Goal: Information Seeking & Learning: Learn about a topic

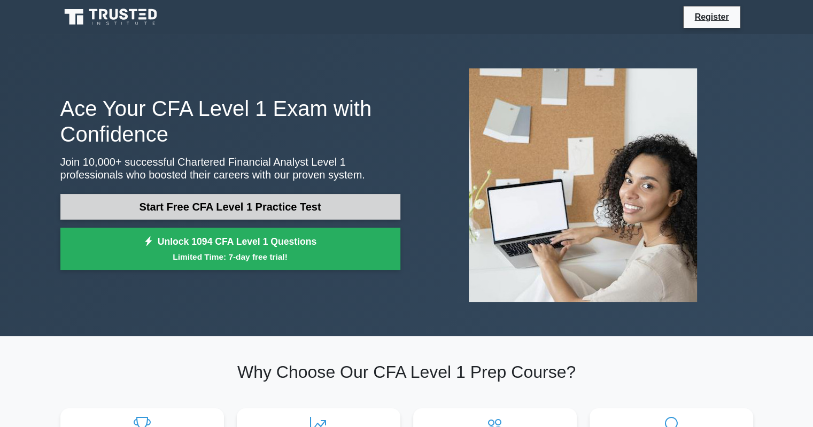
drag, startPoint x: 0, startPoint y: 0, endPoint x: 255, endPoint y: 175, distance: 309.2
click at [255, 194] on link "Start Free CFA Level 1 Practice Test" at bounding box center [230, 207] width 340 height 26
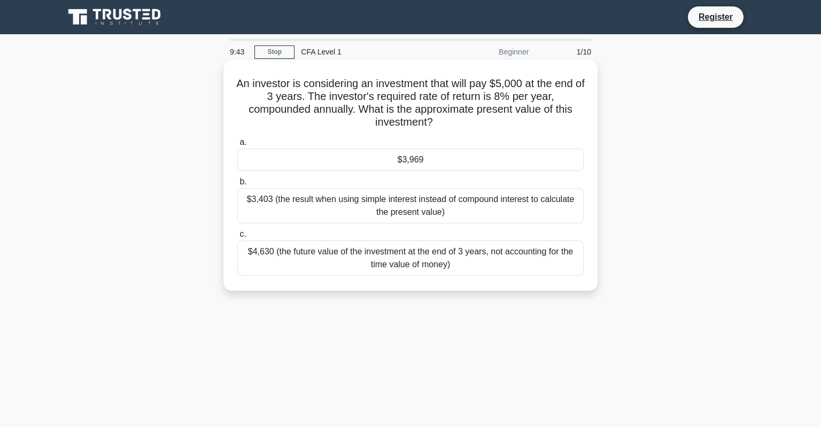
click at [476, 206] on div "$3,403 (the result when using simple interest instead of compound interest to c…" at bounding box center [410, 205] width 346 height 35
click at [237, 186] on input "b. $3,403 (the result when using simple interest instead of compound interest t…" at bounding box center [237, 182] width 0 height 7
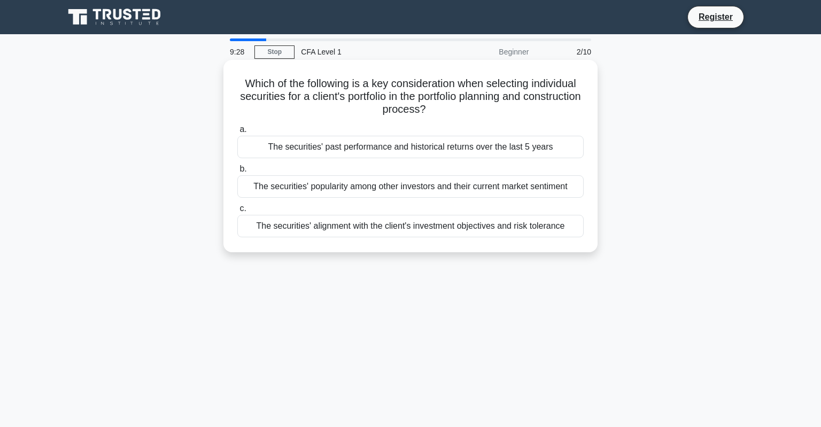
click at [449, 224] on div "The securities' alignment with the client's investment objectives and risk tole…" at bounding box center [410, 226] width 346 height 22
click at [237, 212] on input "c. The securities' alignment with the client's investment objectives and risk t…" at bounding box center [237, 208] width 0 height 7
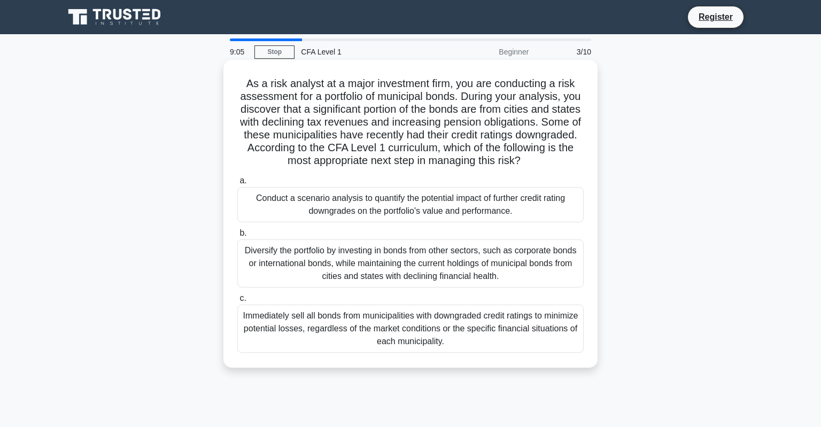
click at [493, 196] on div "Conduct a scenario analysis to quantify the potential impact of further credit …" at bounding box center [410, 204] width 346 height 35
click at [237, 184] on input "a. Conduct a scenario analysis to quantify the potential impact of further cred…" at bounding box center [237, 181] width 0 height 7
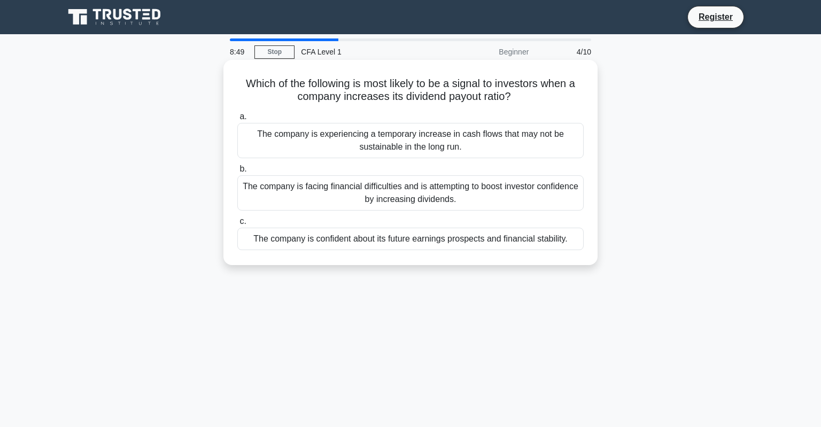
click at [459, 233] on div "The company is confident about its future earnings prospects and financial stab…" at bounding box center [410, 239] width 346 height 22
click at [237, 225] on input "c. The company is confident about its future earnings prospects and financial s…" at bounding box center [237, 221] width 0 height 7
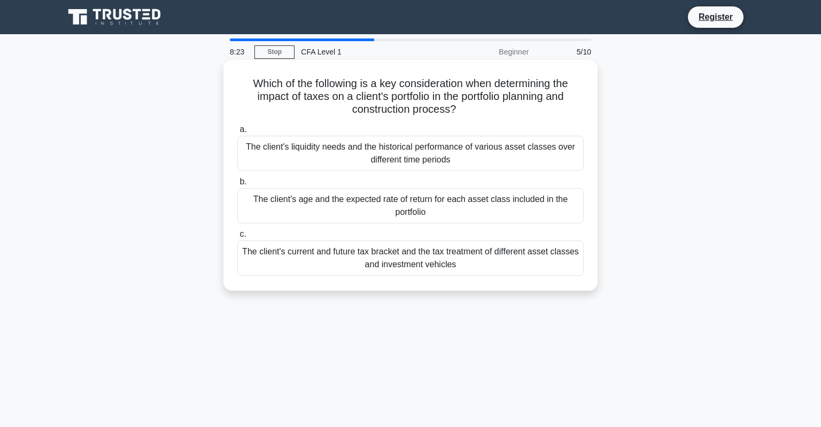
click at [483, 252] on div "The client's current and future tax bracket and the tax treatment of different …" at bounding box center [410, 258] width 346 height 35
click at [237, 238] on input "c. The client's current and future tax bracket and the tax treatment of differe…" at bounding box center [237, 234] width 0 height 7
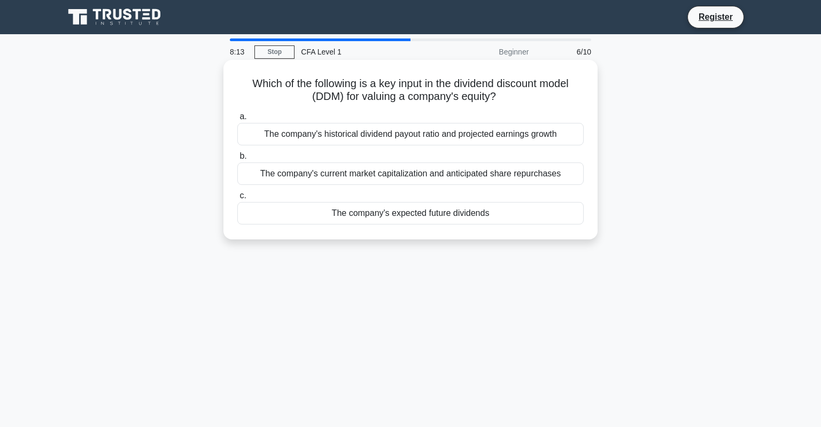
click at [435, 206] on div "The company's expected future dividends" at bounding box center [410, 213] width 346 height 22
click at [237, 199] on input "c. The company's expected future dividends" at bounding box center [237, 195] width 0 height 7
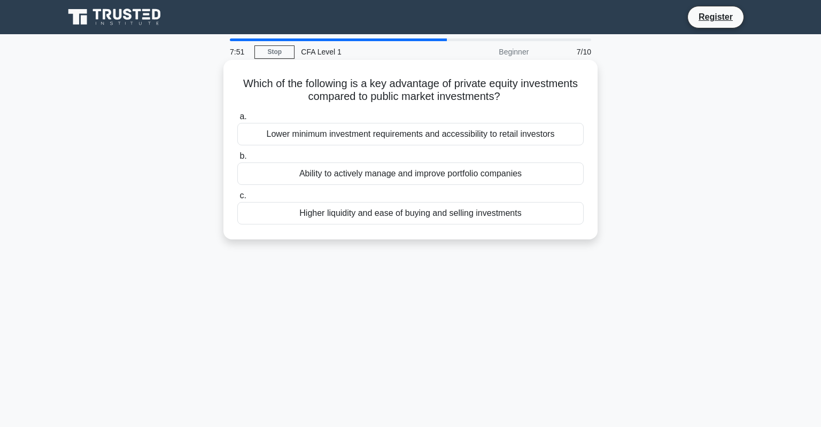
click at [450, 206] on div "Higher liquidity and ease of buying and selling investments" at bounding box center [410, 213] width 346 height 22
click at [237, 199] on input "c. Higher liquidity and ease of buying and selling investments" at bounding box center [237, 195] width 0 height 7
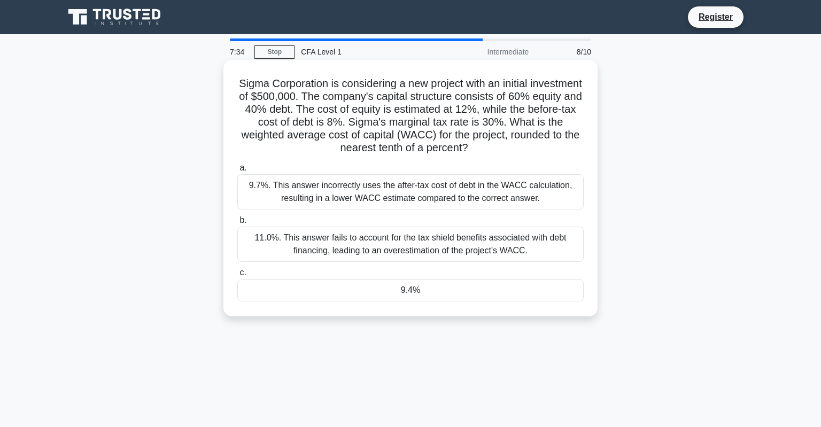
click at [408, 192] on div "9.7%. This answer incorrectly uses the after-tax cost of debt in the WACC calcu…" at bounding box center [410, 191] width 346 height 35
click at [237, 172] on input "a. 9.7%. This answer incorrectly uses the after-tax cost of debt in the WACC ca…" at bounding box center [237, 168] width 0 height 7
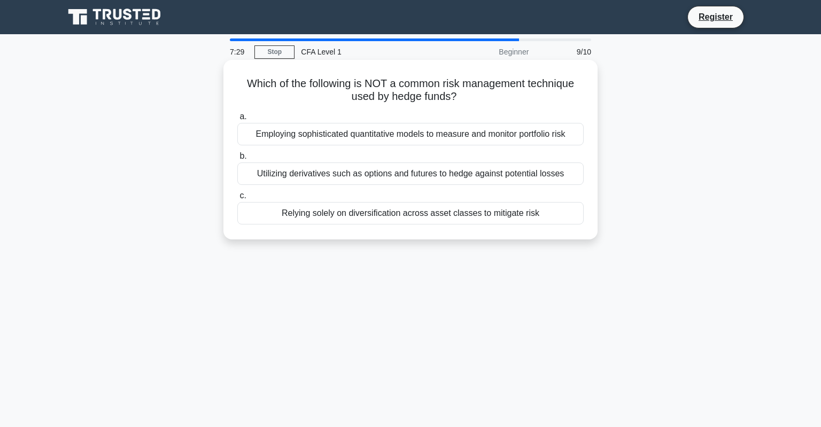
click at [412, 210] on div "Relying solely on diversification across asset classes to mitigate risk" at bounding box center [410, 213] width 346 height 22
click at [237, 199] on input "c. Relying solely on diversification across asset classes to mitigate risk" at bounding box center [237, 195] width 0 height 7
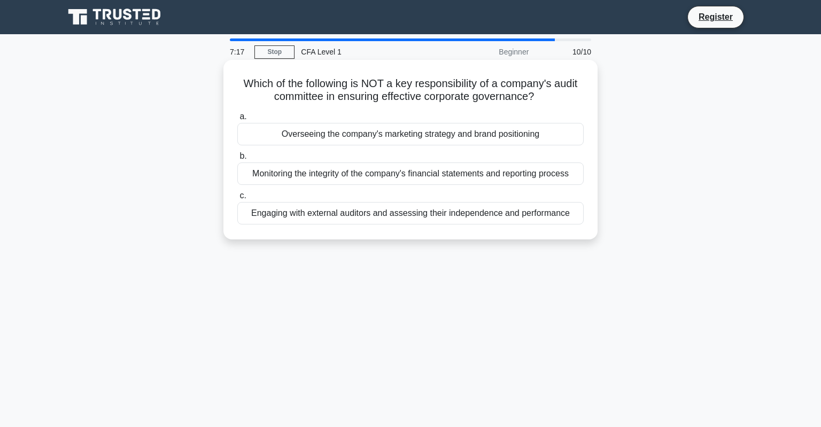
click at [391, 132] on div "Overseeing the company's marketing strategy and brand positioning" at bounding box center [410, 134] width 346 height 22
click at [237, 120] on input "a. Overseeing the company's marketing strategy and brand positioning" at bounding box center [237, 116] width 0 height 7
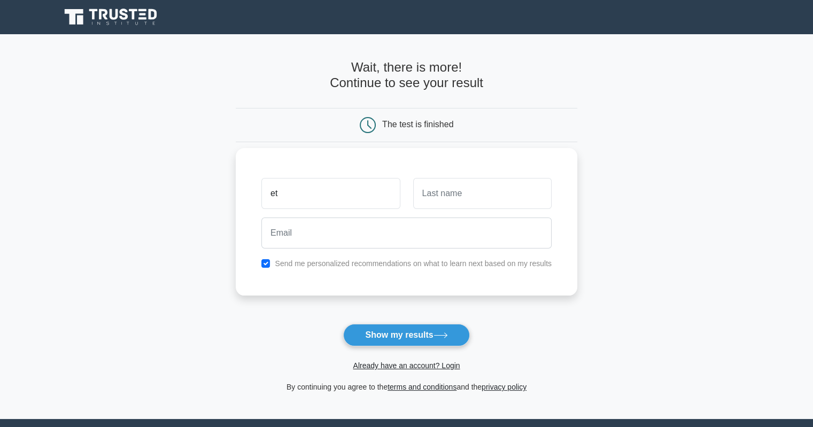
type input "et"
click at [438, 189] on input "text" at bounding box center [482, 193] width 138 height 31
type input "Stocks"
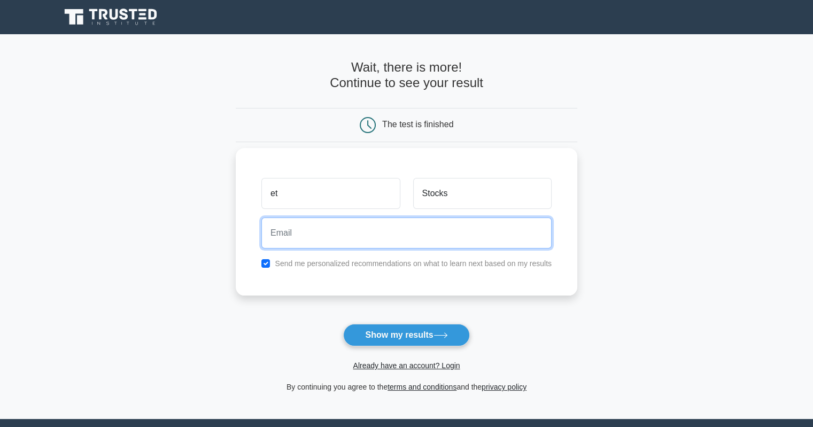
click at [412, 238] on input "email" at bounding box center [406, 233] width 290 height 31
type input "e.stocks19@hotmail.com"
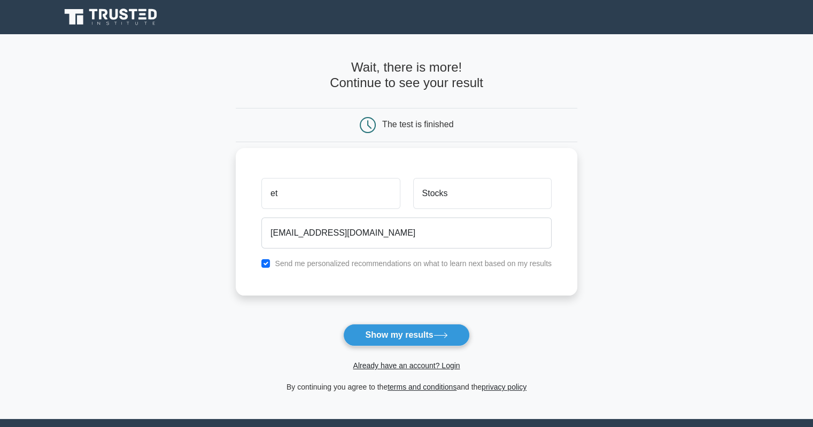
click at [349, 259] on label "Send me personalized recommendations on what to learn next based on my results" at bounding box center [413, 263] width 277 height 9
click at [268, 261] on input "checkbox" at bounding box center [265, 263] width 9 height 9
checkbox input "false"
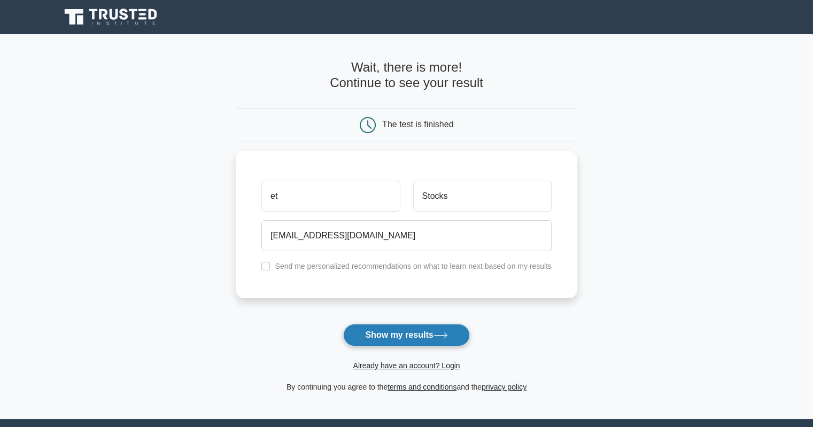
click at [408, 324] on button "Show my results" at bounding box center [406, 335] width 126 height 22
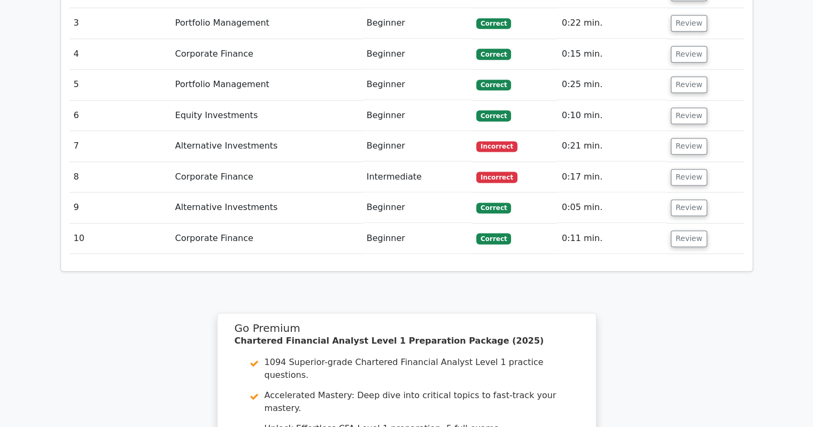
scroll to position [1444, 0]
